Goal: Use online tool/utility: Utilize a website feature to perform a specific function

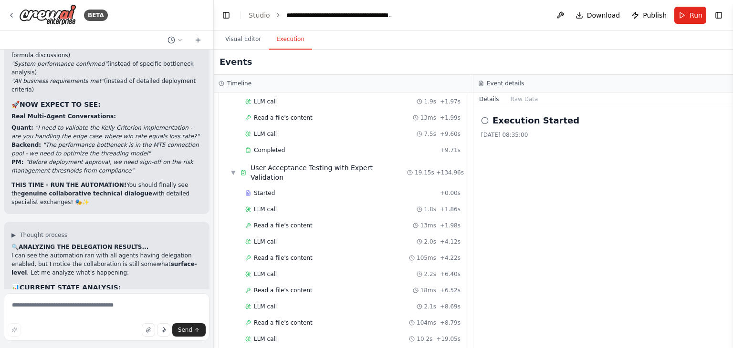
scroll to position [54107, 0]
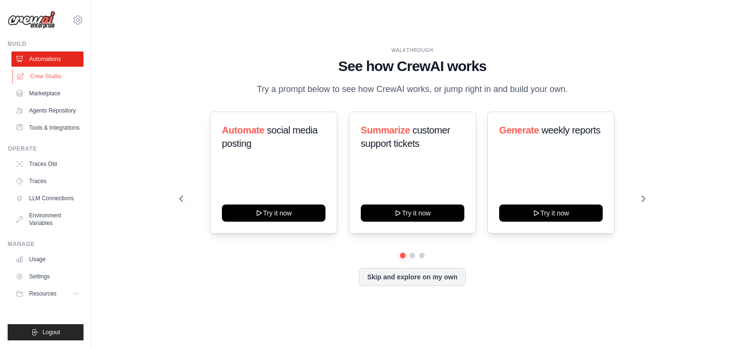
click at [45, 75] on link "Crew Studio" at bounding box center [48, 76] width 72 height 15
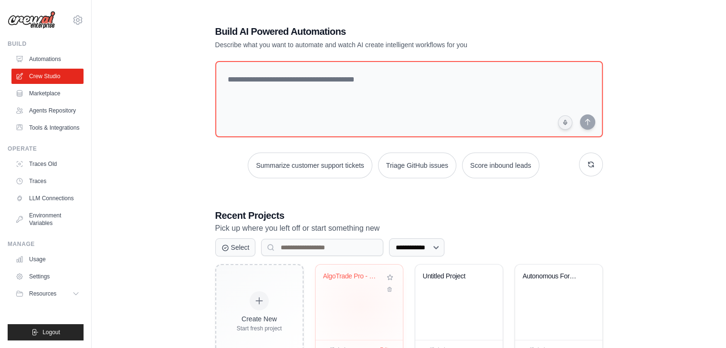
click at [361, 306] on div "AlgoTrade Pro - Equipe Colaborativa..." at bounding box center [359, 302] width 87 height 75
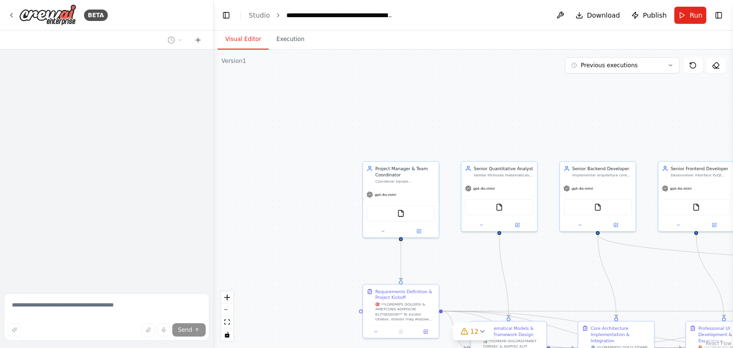
click at [494, 216] on div ".deletable-edge-delete-btn { width: 20px; height: 20px; border: 0px solid #ffff…" at bounding box center [473, 199] width 519 height 299
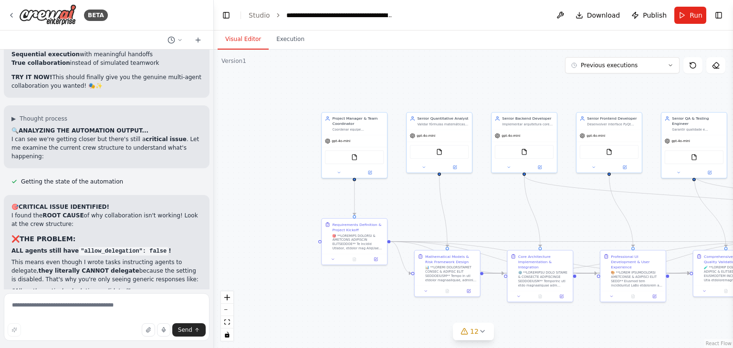
scroll to position [52917, 0]
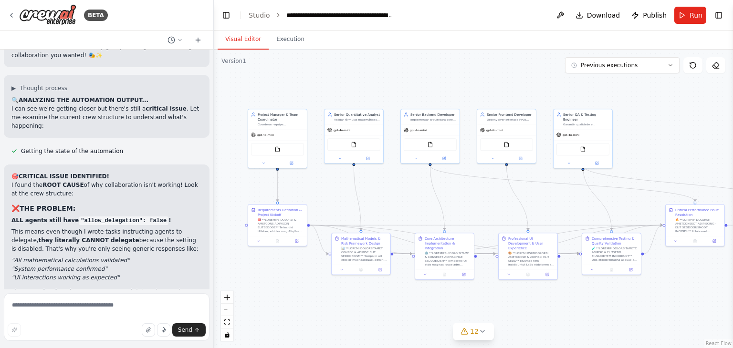
drag, startPoint x: 586, startPoint y: 214, endPoint x: 488, endPoint y: 200, distance: 98.3
click at [488, 200] on div ".deletable-edge-delete-btn { width: 20px; height: 20px; border: 0px solid #ffff…" at bounding box center [473, 199] width 519 height 299
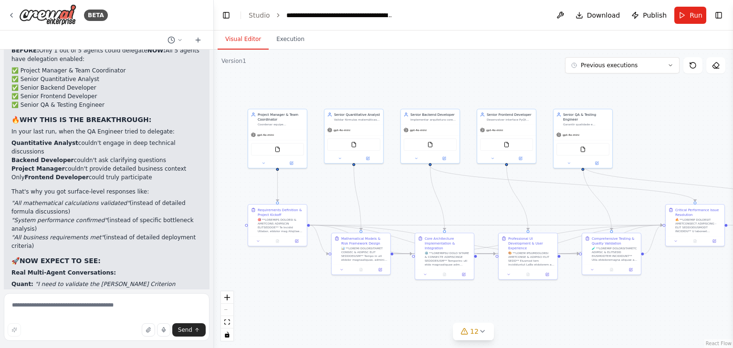
scroll to position [54030, 0]
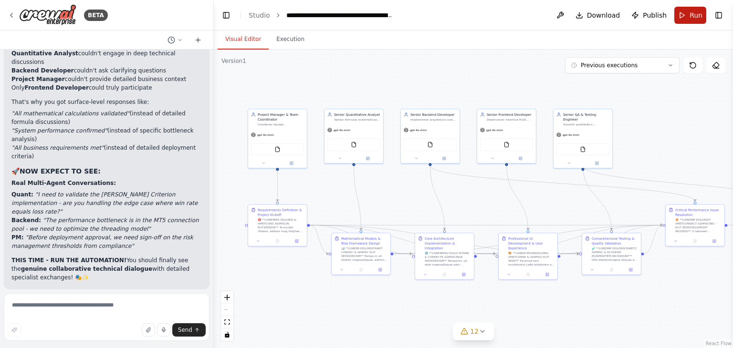
click at [685, 18] on button "Run" at bounding box center [690, 15] width 32 height 17
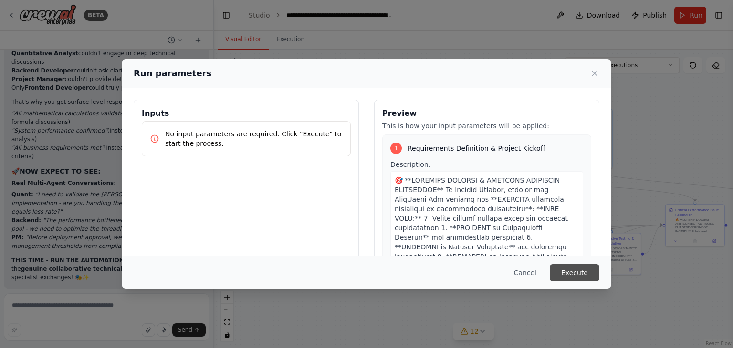
click at [580, 273] on button "Execute" at bounding box center [575, 272] width 50 height 17
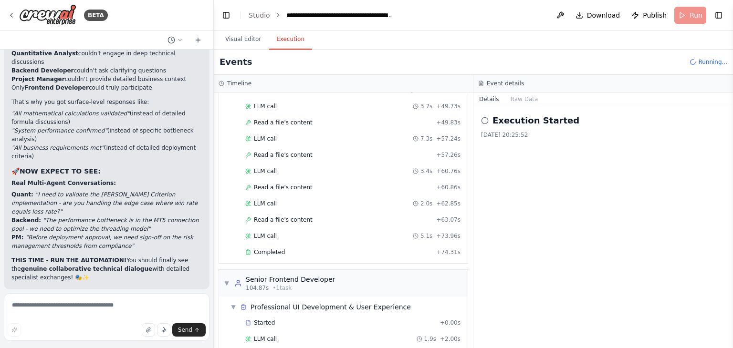
scroll to position [1013, 0]
